Goal: Find specific page/section: Find specific page/section

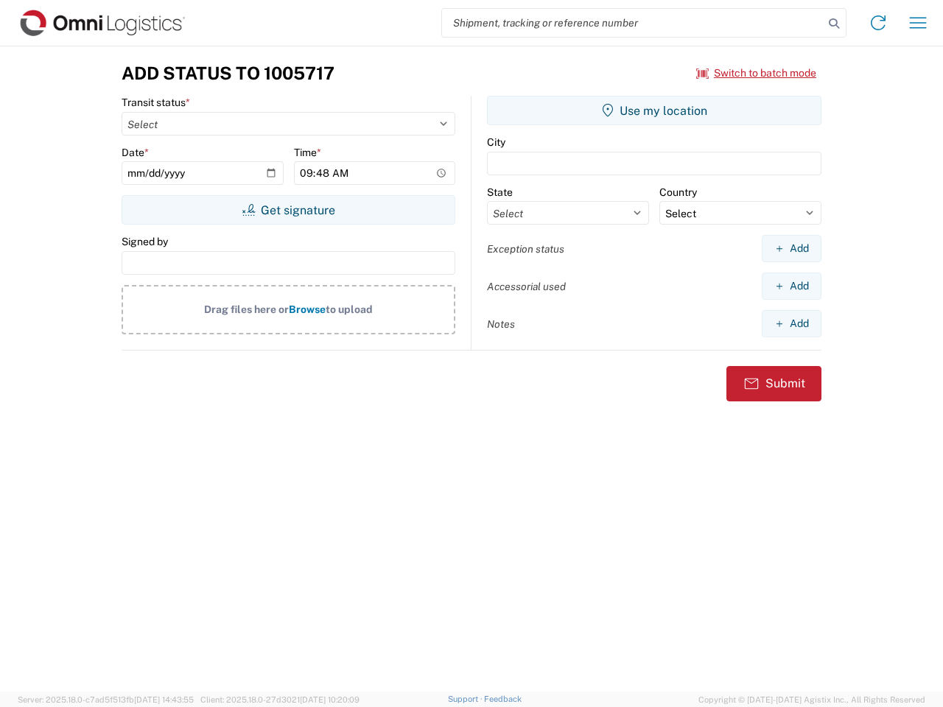
click at [633, 23] on input "search" at bounding box center [633, 23] width 382 height 28
click at [834, 24] on icon at bounding box center [833, 23] width 21 height 21
click at [878, 23] on icon at bounding box center [878, 23] width 24 height 24
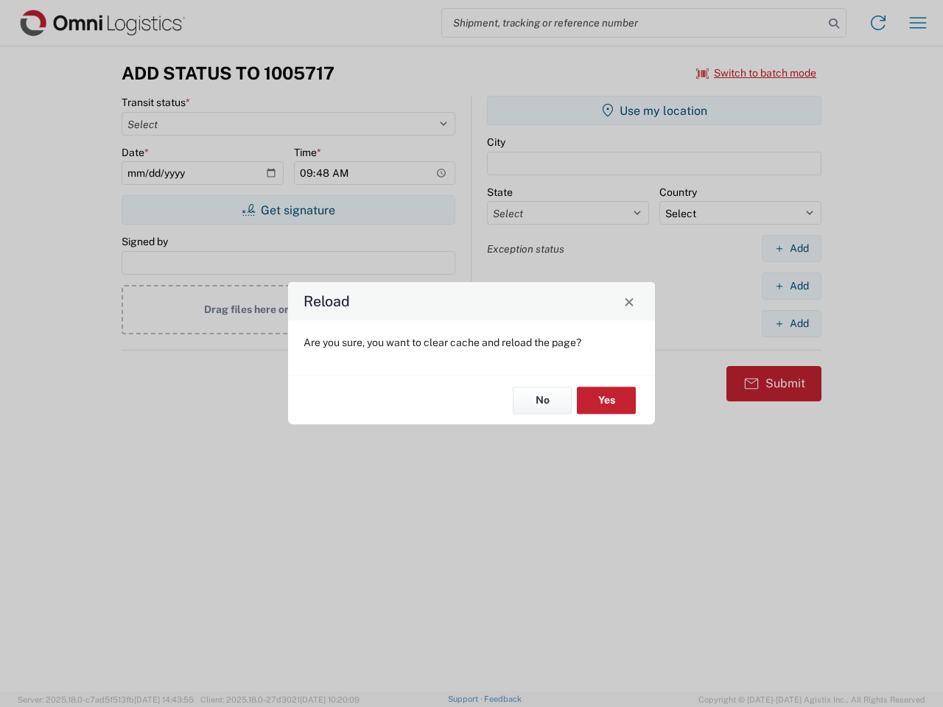
click at [756, 73] on div "Reload Are you sure, you want to clear cache and reload the page? No Yes" at bounding box center [471, 353] width 943 height 707
click at [288, 210] on div "Reload Are you sure, you want to clear cache and reload the page? No Yes" at bounding box center [471, 353] width 943 height 707
click at [654, 110] on div "Reload Are you sure, you want to clear cache and reload the page? No Yes" at bounding box center [471, 353] width 943 height 707
click at [791, 248] on div "Reload Are you sure, you want to clear cache and reload the page? No Yes" at bounding box center [471, 353] width 943 height 707
click at [791, 286] on div "Reload Are you sure, you want to clear cache and reload the page? No Yes" at bounding box center [471, 353] width 943 height 707
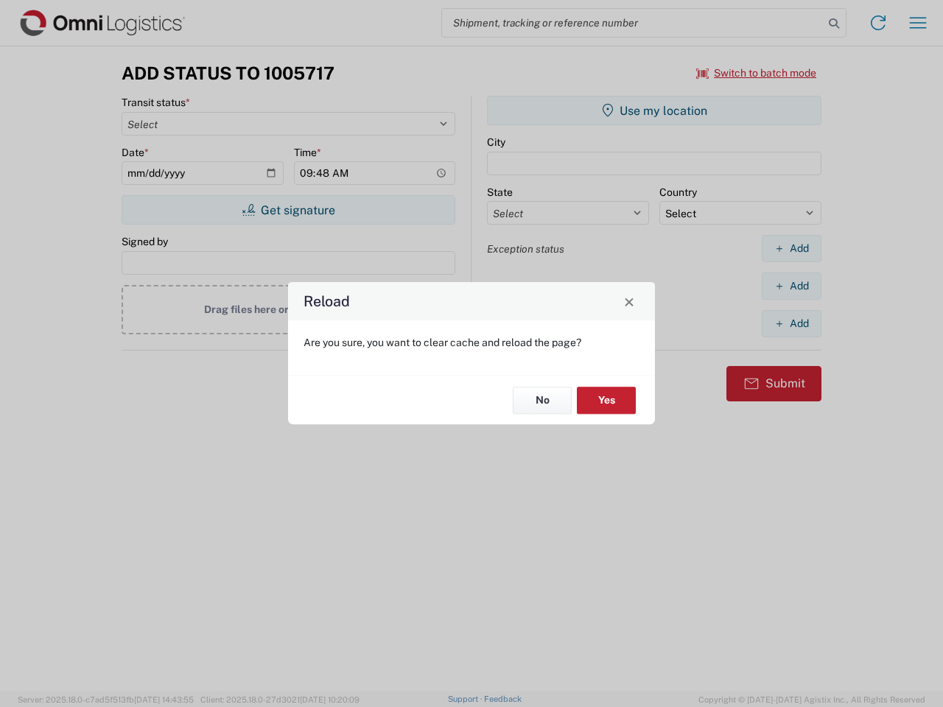
click at [791, 323] on div "Reload Are you sure, you want to clear cache and reload the page? No Yes" at bounding box center [471, 353] width 943 height 707
